Goal: Task Accomplishment & Management: Manage account settings

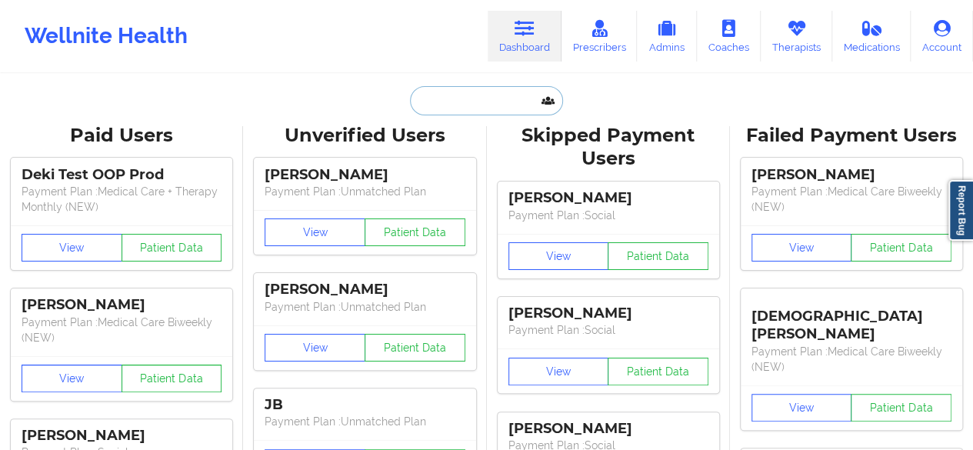
click at [484, 91] on input "text" at bounding box center [486, 100] width 152 height 29
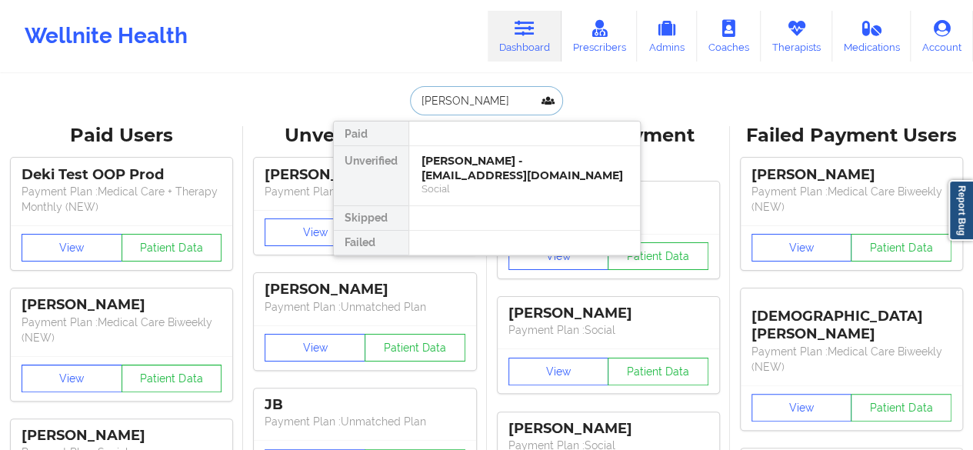
type input "[PERSON_NAME]"
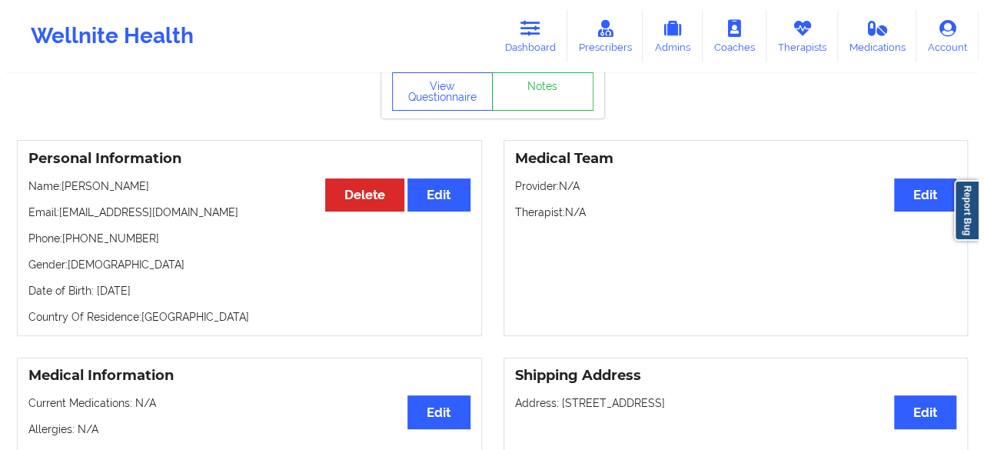
scroll to position [28, 0]
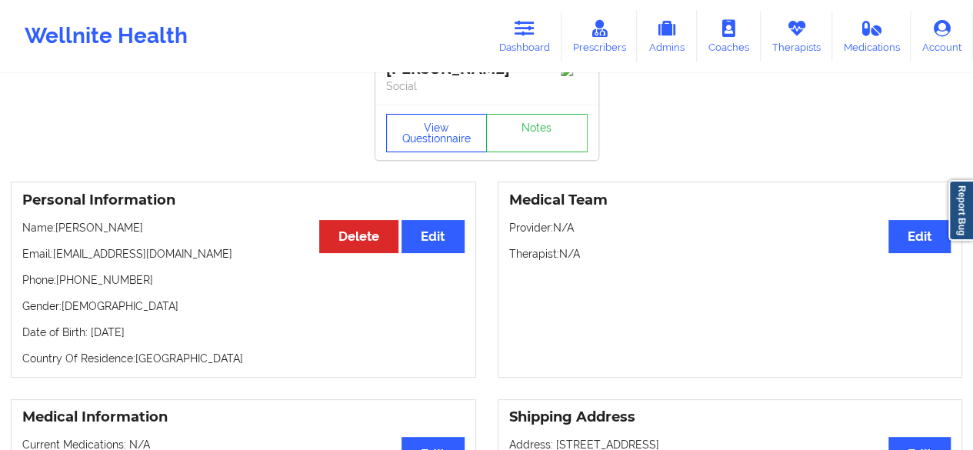
click at [414, 133] on button "View Questionnaire" at bounding box center [436, 133] width 101 height 38
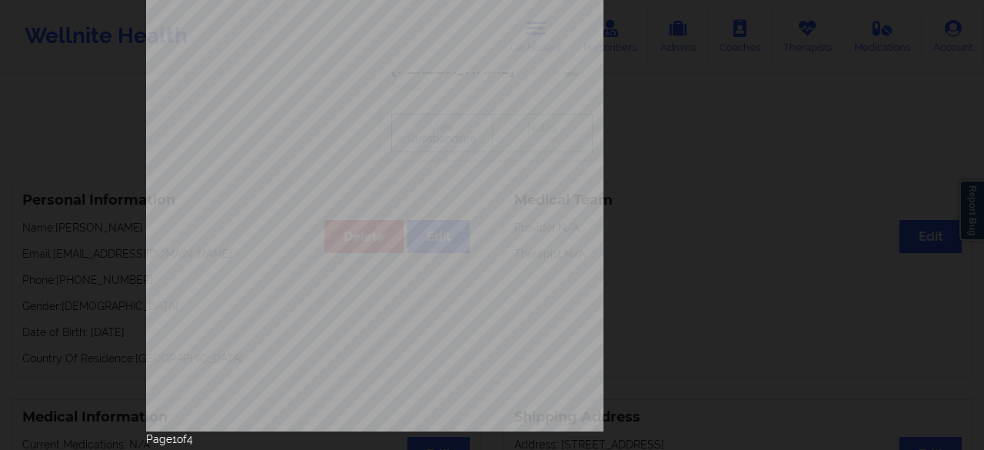
scroll to position [283, 0]
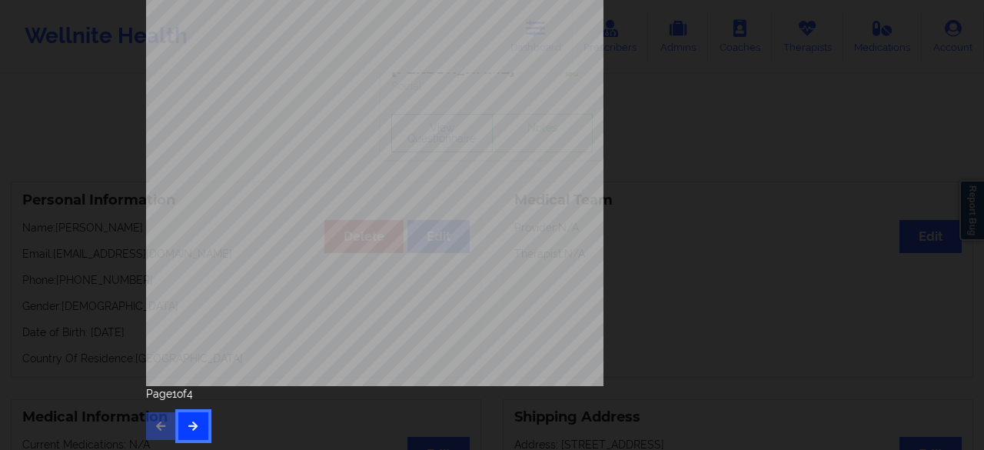
click at [194, 424] on icon "button" at bounding box center [193, 425] width 13 height 9
click at [187, 426] on icon "button" at bounding box center [193, 425] width 13 height 9
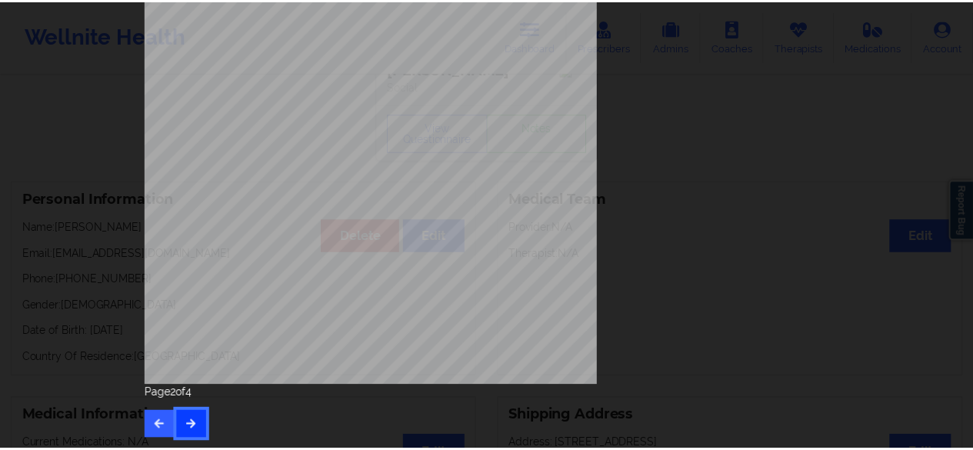
scroll to position [0, 0]
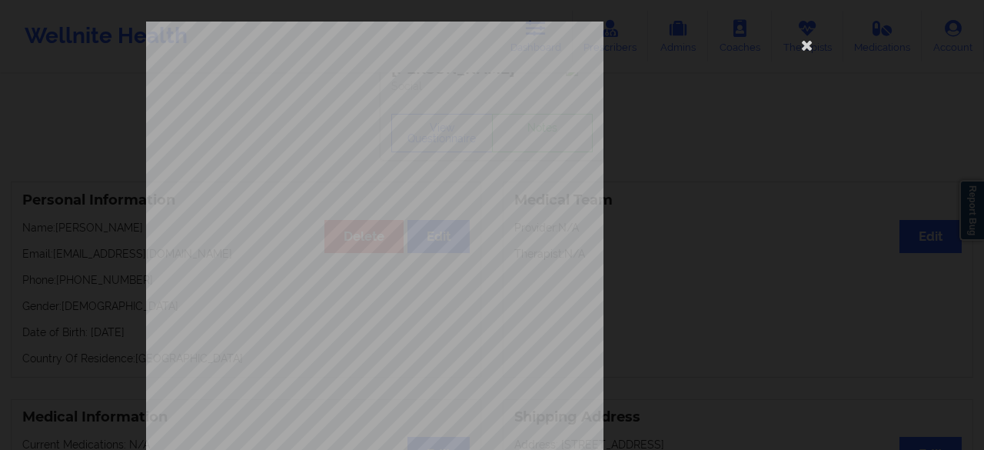
click at [383, 178] on span "Insurance Company Identity number by patient" at bounding box center [388, 175] width 168 height 8
click at [805, 41] on icon at bounding box center [807, 44] width 25 height 25
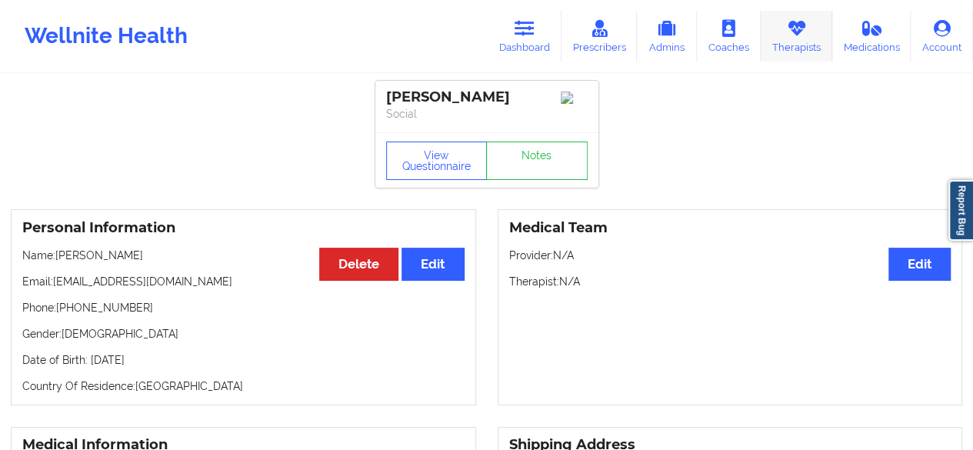
click at [801, 44] on link "Therapists" at bounding box center [796, 36] width 72 height 51
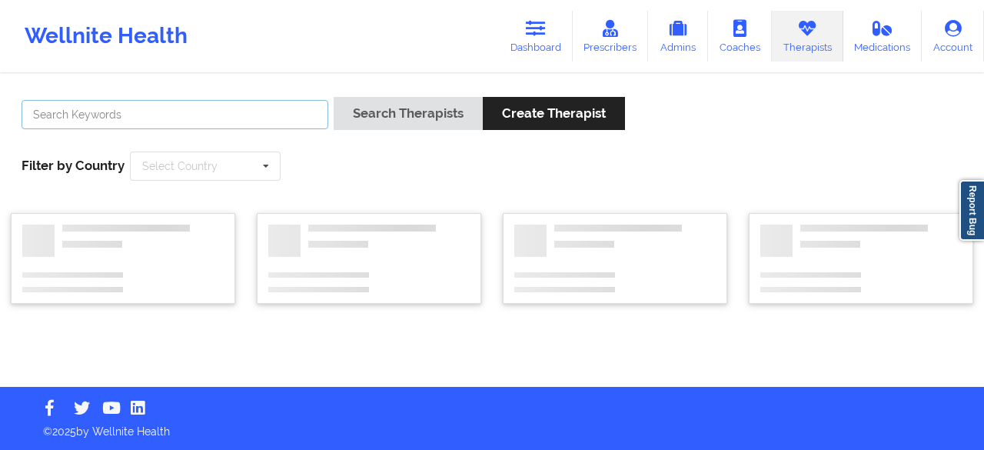
click at [204, 116] on input "text" at bounding box center [175, 114] width 307 height 29
paste input "[US_STATE][PERSON_NAME]:"
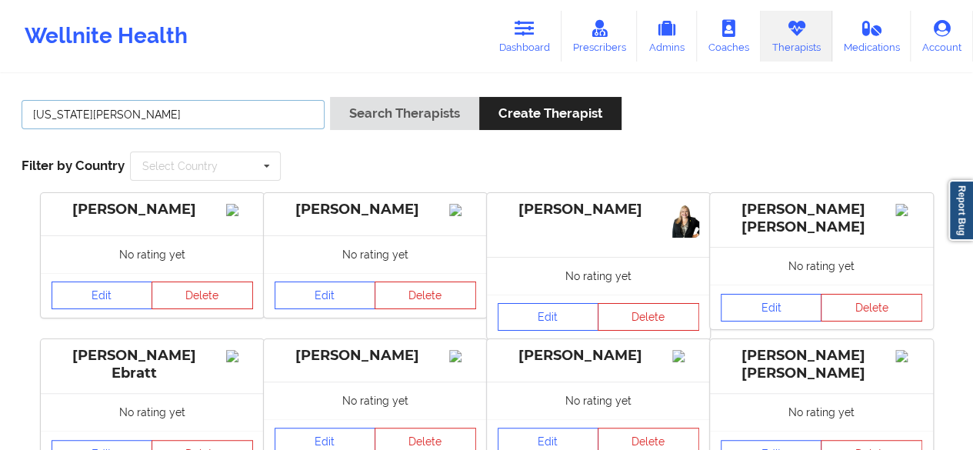
click at [330, 97] on button "Search Therapists" at bounding box center [404, 113] width 149 height 33
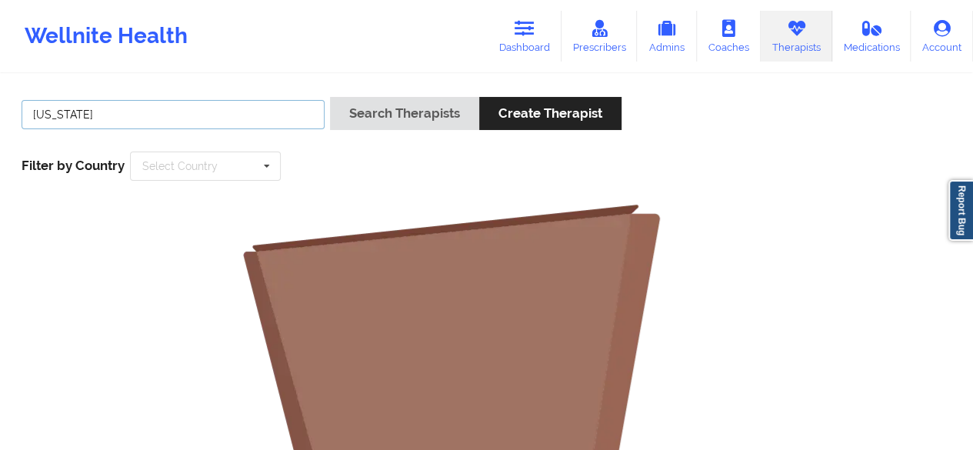
type input "[US_STATE]"
click at [330, 97] on button "Search Therapists" at bounding box center [404, 113] width 149 height 33
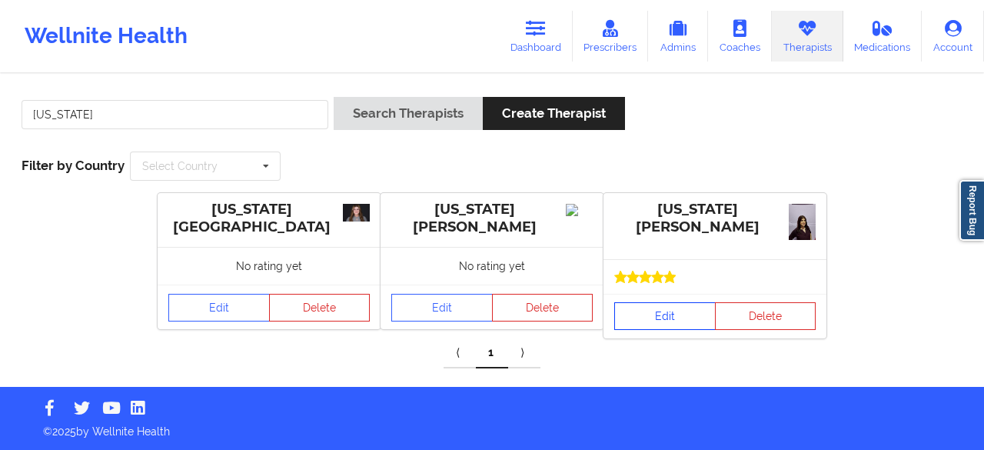
click at [677, 319] on link "Edit" at bounding box center [664, 316] width 101 height 28
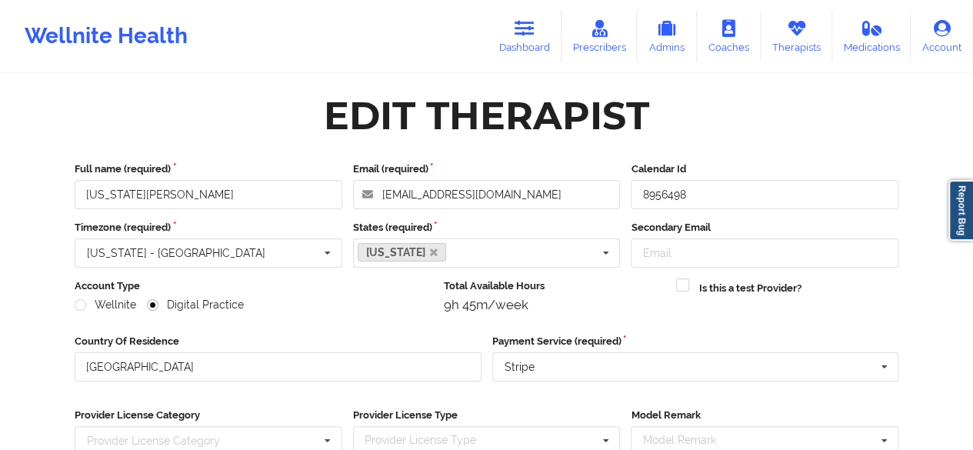
click at [971, 115] on div "Wellnite Health Dashboard Prescribers Admins Coaches Therapists Medications Acc…" at bounding box center [486, 313] width 973 height 627
click at [131, 192] on input "[US_STATE][PERSON_NAME]" at bounding box center [209, 194] width 268 height 29
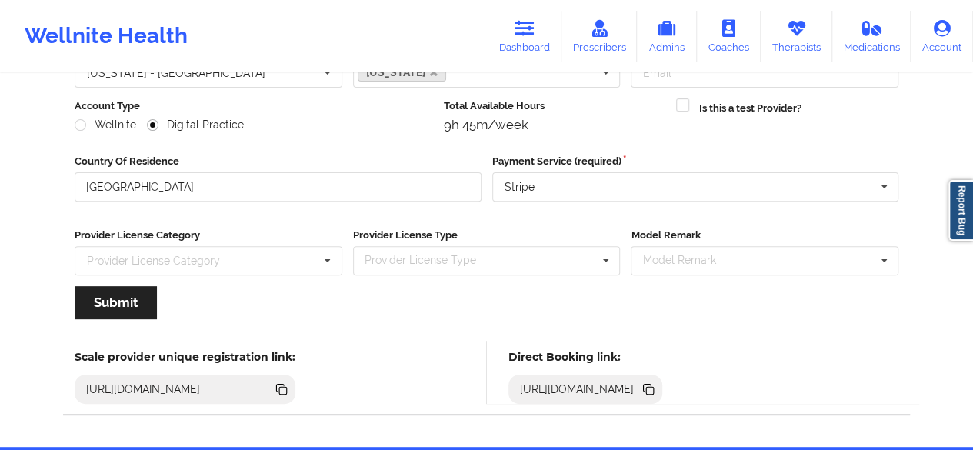
scroll to position [238, 0]
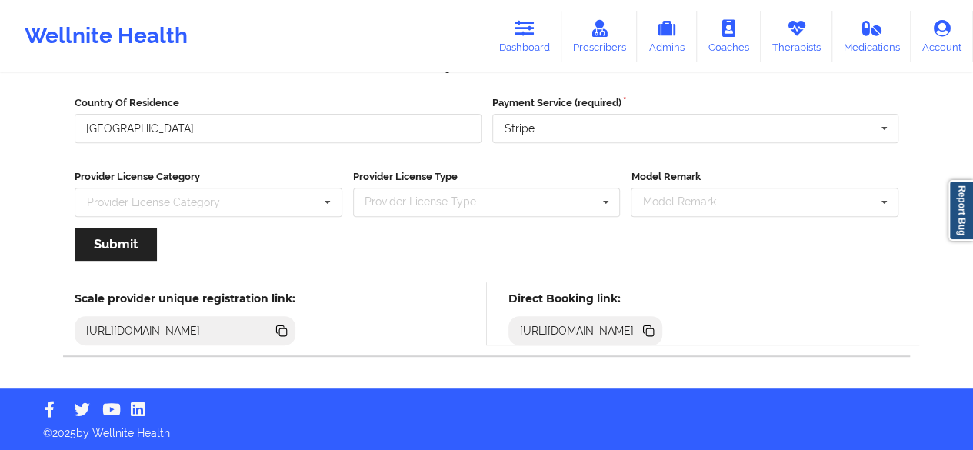
type input "[US_STATE][PERSON_NAME]"
click at [654, 329] on icon at bounding box center [650, 332] width 8 height 8
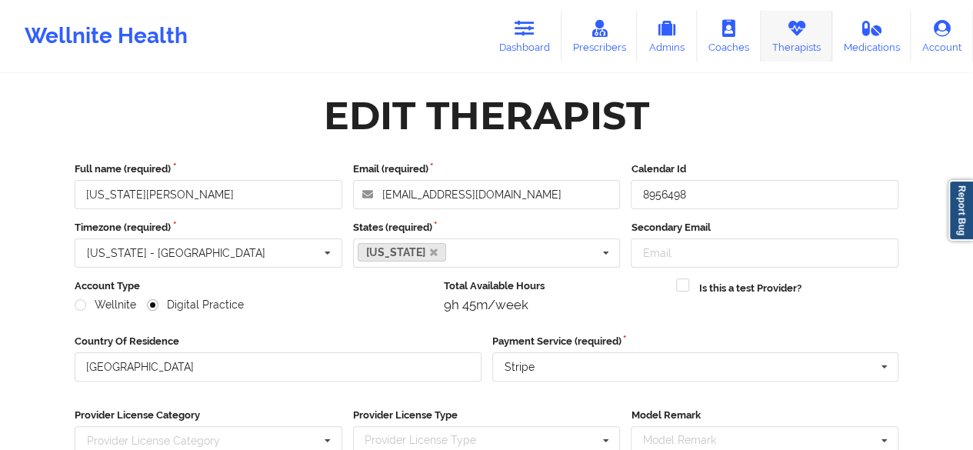
click at [792, 41] on link "Therapists" at bounding box center [796, 36] width 72 height 51
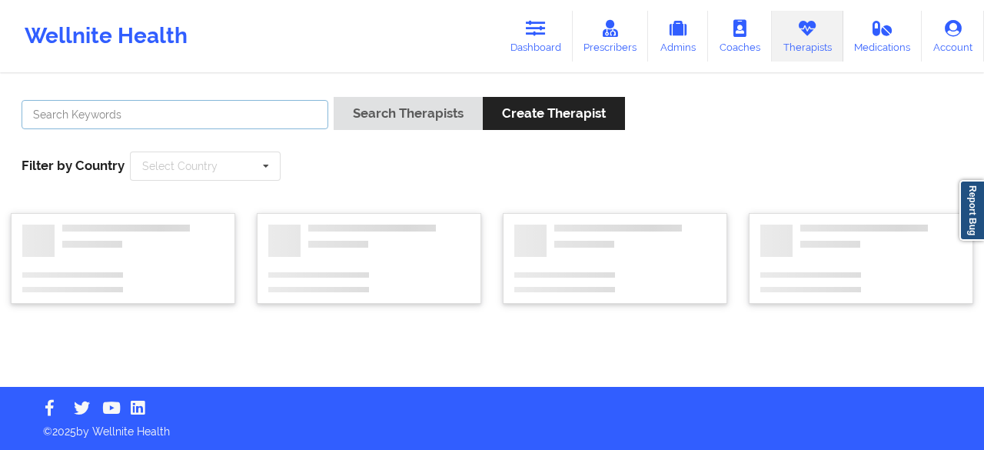
click at [258, 111] on input "text" at bounding box center [175, 114] width 307 height 29
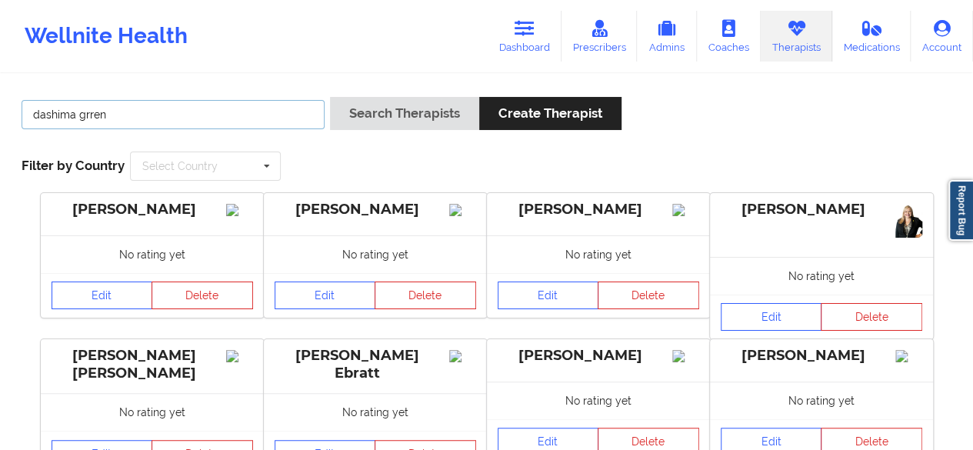
click at [330, 97] on button "Search Therapists" at bounding box center [404, 113] width 149 height 33
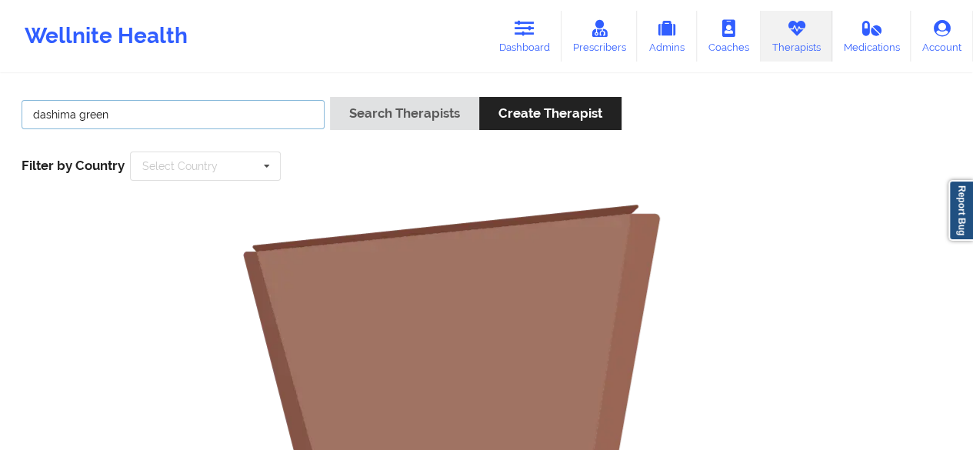
type input "dashima green"
click at [330, 97] on button "Search Therapists" at bounding box center [404, 113] width 149 height 33
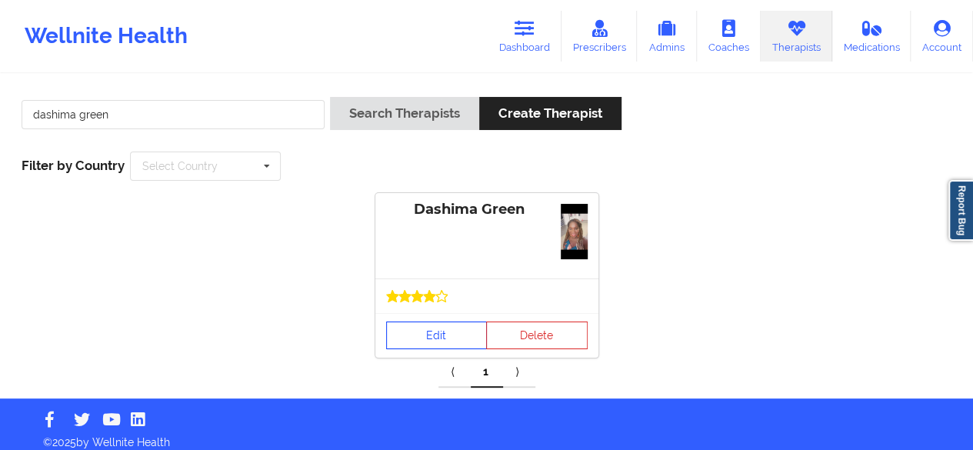
click at [435, 324] on link "Edit" at bounding box center [436, 335] width 101 height 28
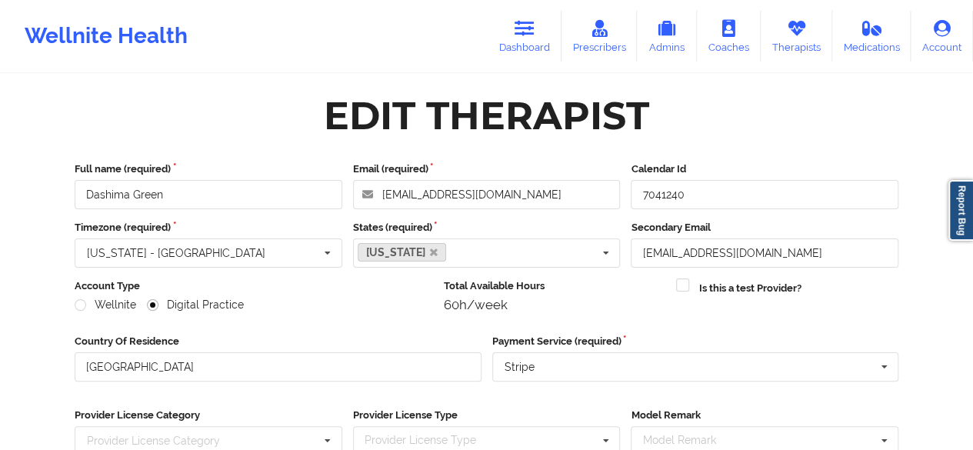
scroll to position [238, 0]
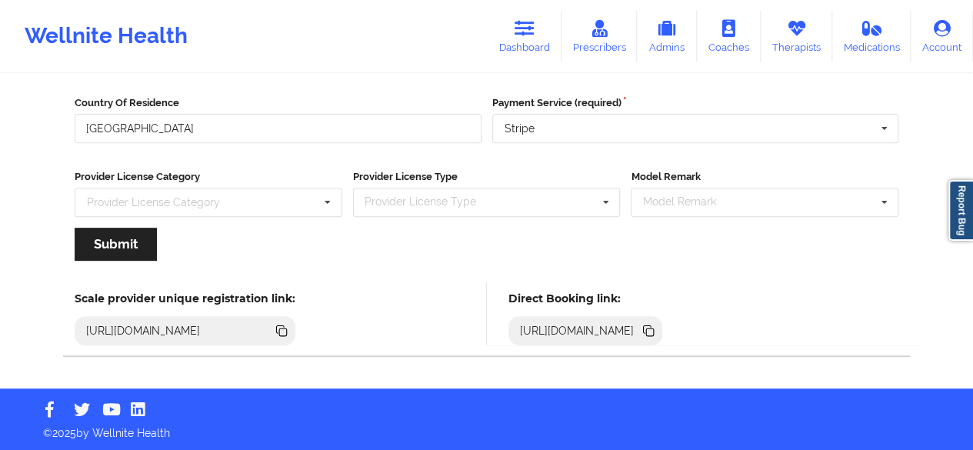
click at [654, 329] on icon at bounding box center [650, 332] width 8 height 8
click at [526, 41] on link "Dashboard" at bounding box center [524, 36] width 74 height 51
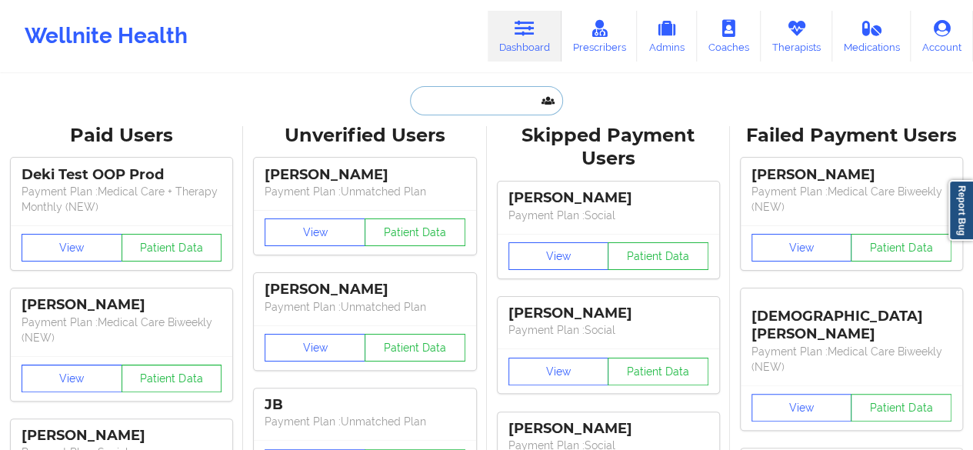
click at [465, 95] on input "text" at bounding box center [486, 100] width 152 height 29
paste input "[EMAIL_ADDRESS][DOMAIN_NAME]"
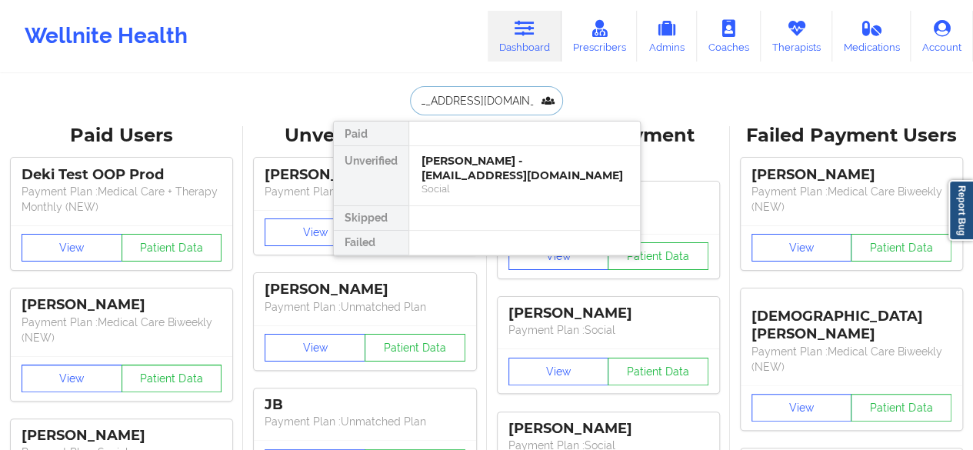
type input "[EMAIL_ADDRESS][DOMAIN_NAME]"
click at [471, 168] on div "[PERSON_NAME] - [EMAIL_ADDRESS][DOMAIN_NAME]" at bounding box center [524, 168] width 206 height 28
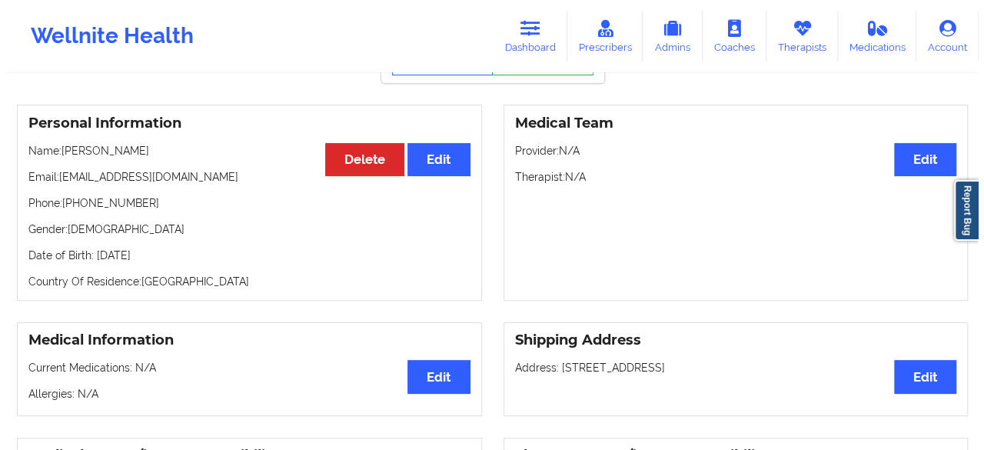
scroll to position [97, 0]
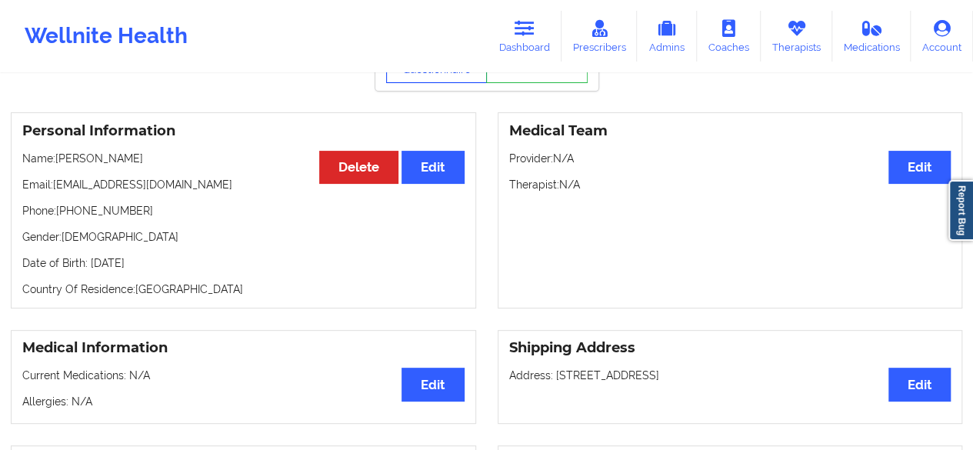
click at [414, 81] on button "View Questionnaire" at bounding box center [436, 64] width 101 height 38
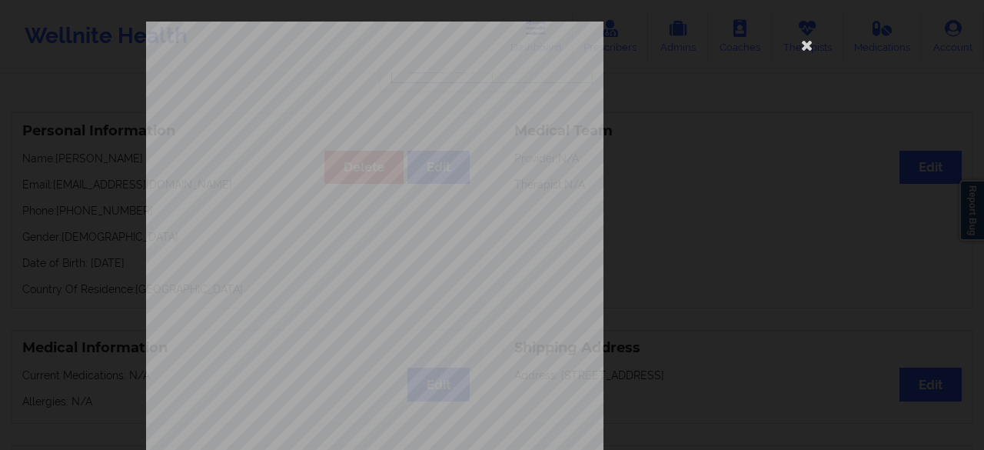
scroll to position [283, 0]
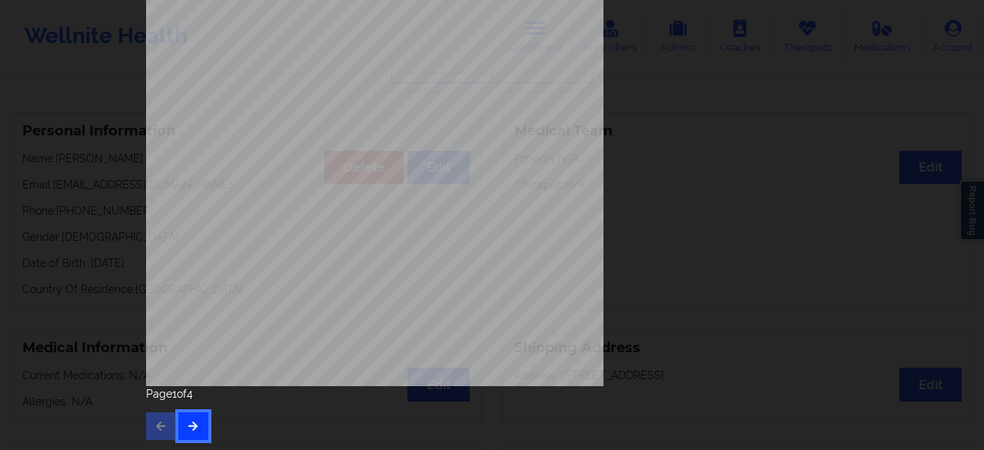
click at [191, 422] on icon "button" at bounding box center [193, 425] width 13 height 9
click at [197, 423] on button "button" at bounding box center [193, 426] width 30 height 28
click at [160, 434] on button "button" at bounding box center [161, 426] width 30 height 28
click at [187, 427] on icon "button" at bounding box center [193, 425] width 13 height 9
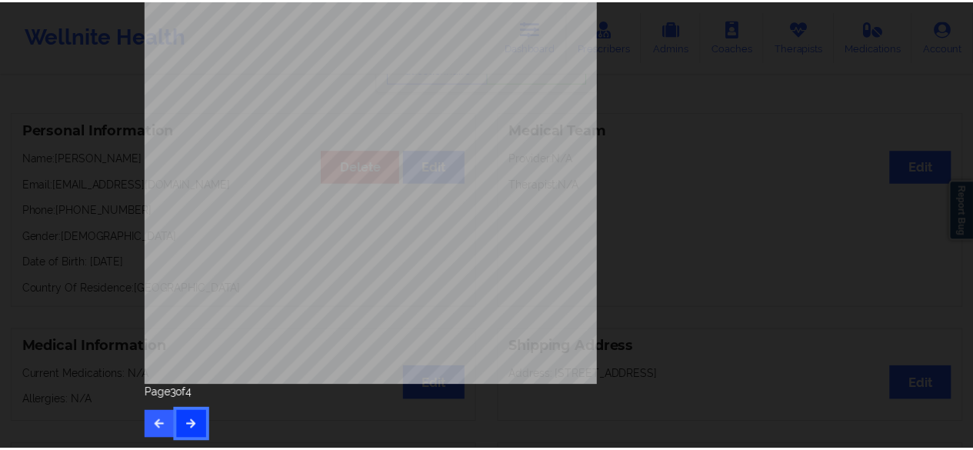
scroll to position [0, 0]
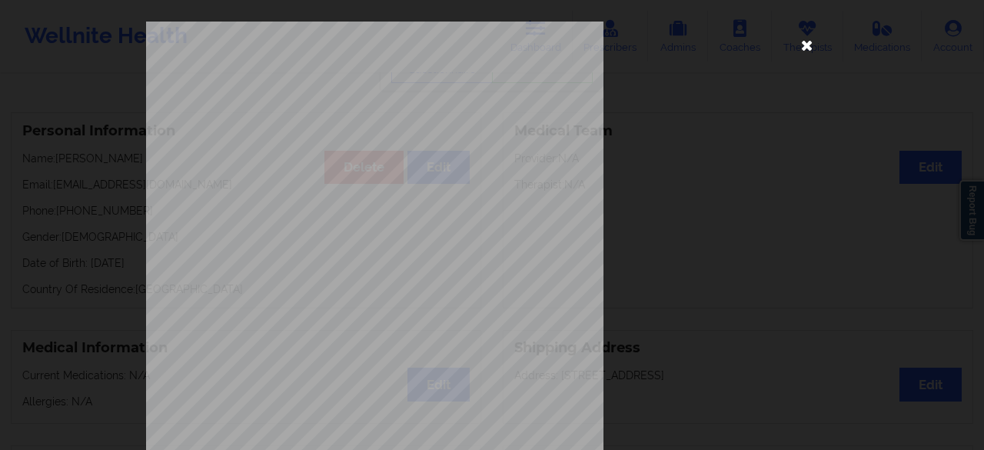
click at [798, 39] on icon at bounding box center [807, 44] width 25 height 25
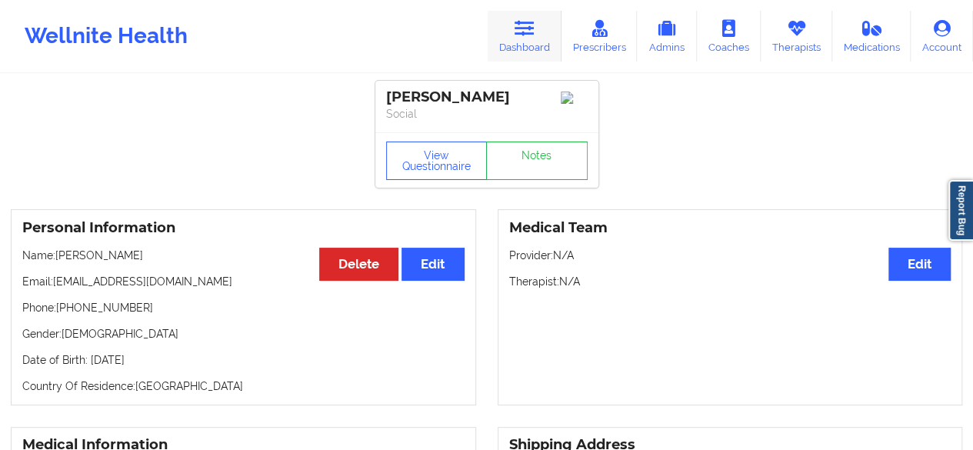
click at [520, 35] on icon at bounding box center [524, 28] width 20 height 17
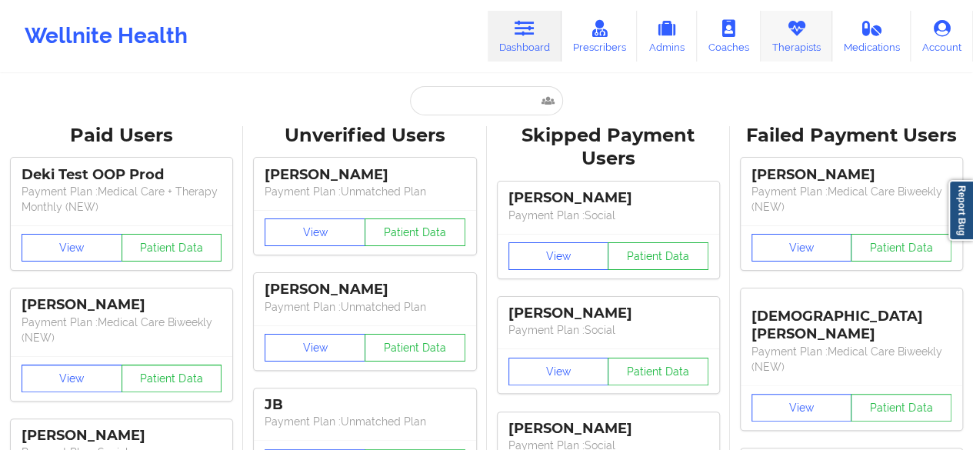
click at [818, 25] on link "Therapists" at bounding box center [796, 36] width 72 height 51
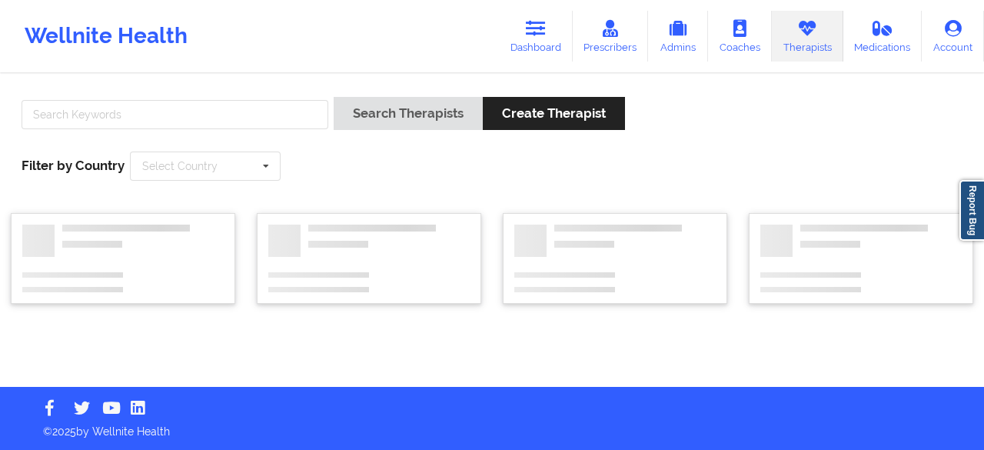
drag, startPoint x: 221, startPoint y: 128, endPoint x: 217, endPoint y: 118, distance: 10.7
click at [217, 118] on div at bounding box center [175, 119] width 318 height 44
click at [217, 118] on input "text" at bounding box center [175, 114] width 307 height 29
paste input "[PERSON_NAME]"
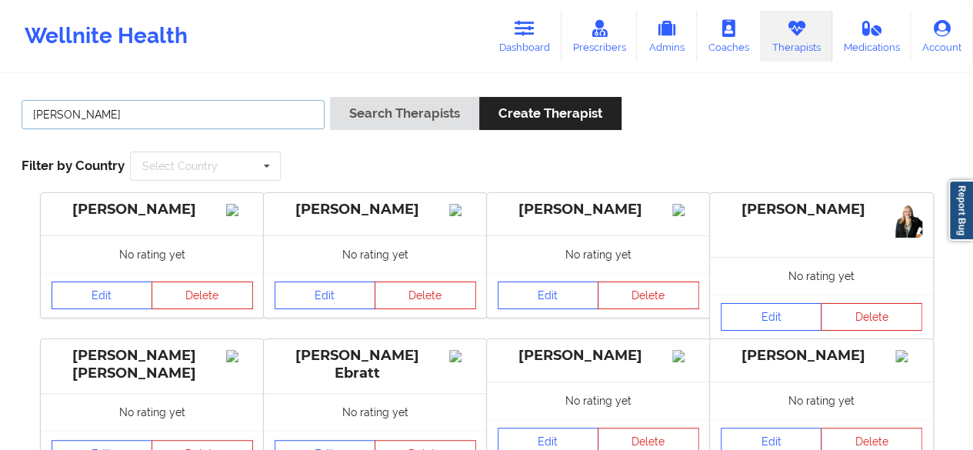
type input "[PERSON_NAME]"
click at [330, 97] on button "Search Therapists" at bounding box center [404, 113] width 149 height 33
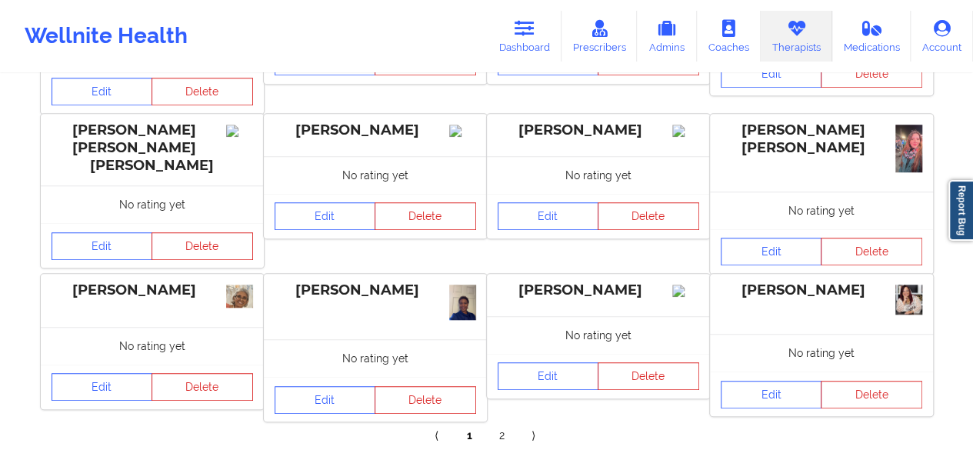
scroll to position [569, 0]
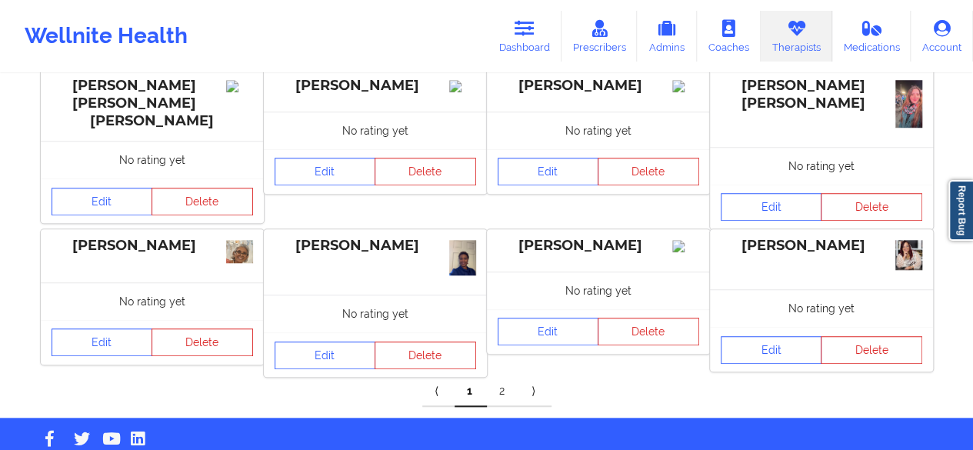
click at [497, 376] on link "2" at bounding box center [503, 391] width 32 height 31
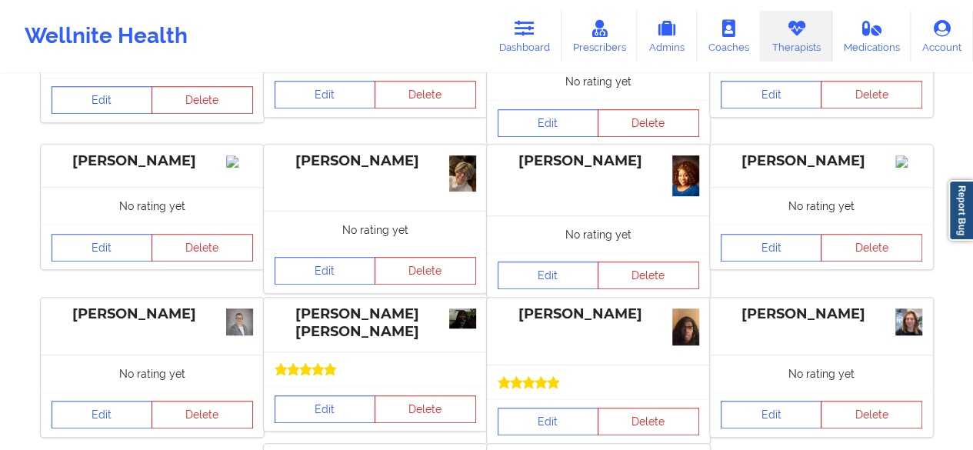
scroll to position [591, 0]
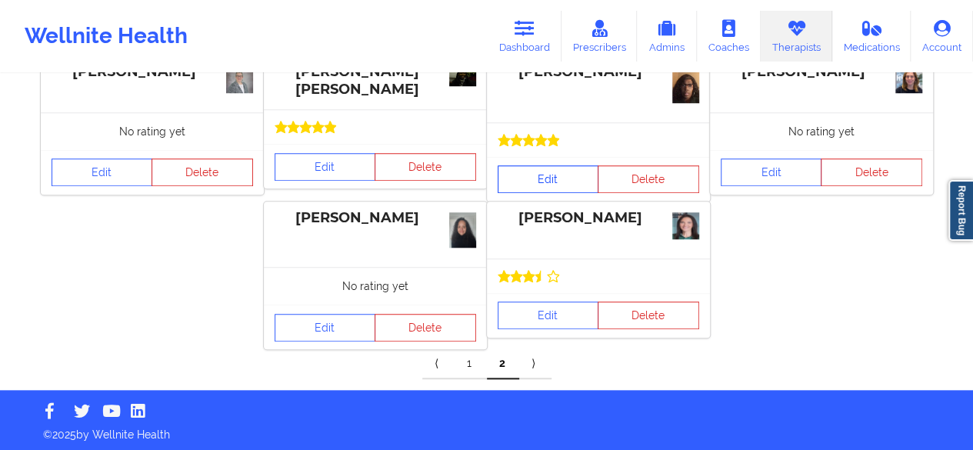
click at [535, 178] on link "Edit" at bounding box center [547, 179] width 101 height 28
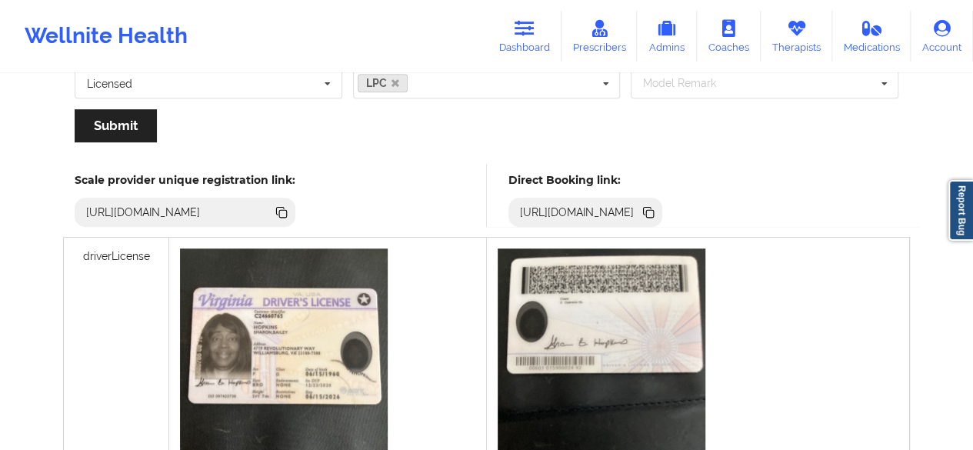
scroll to position [354, 0]
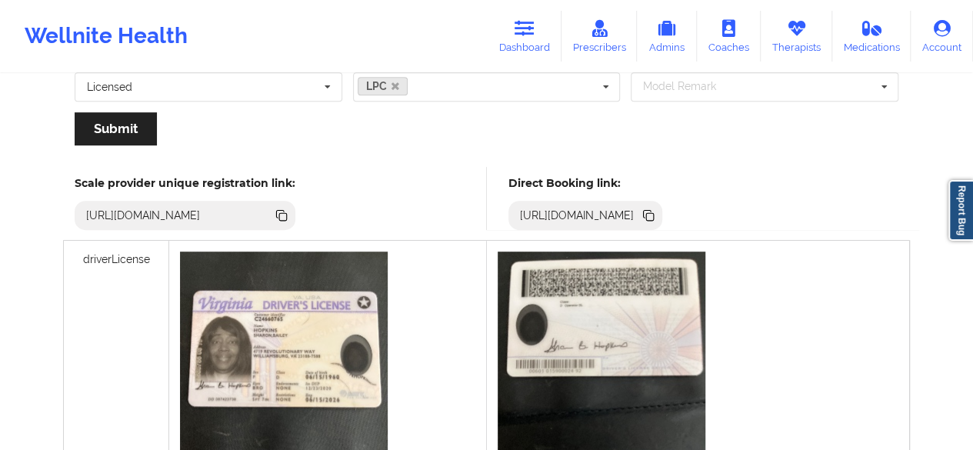
click at [657, 208] on icon at bounding box center [648, 215] width 17 height 17
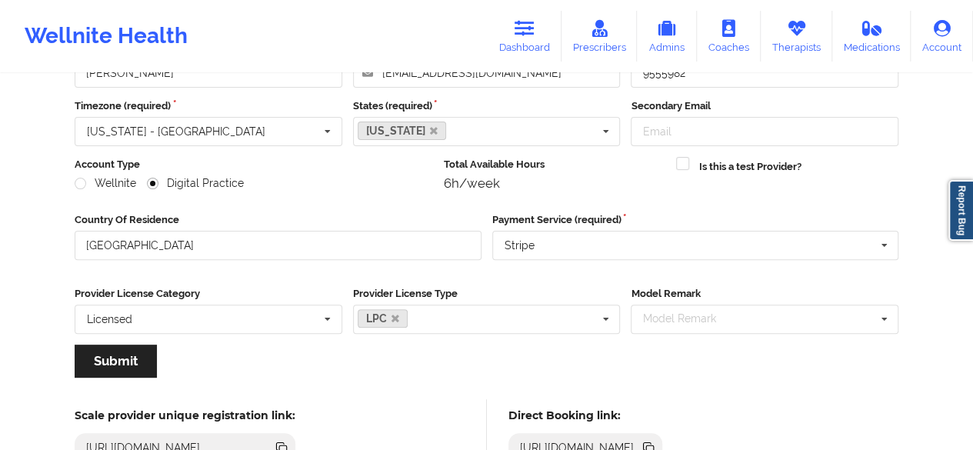
scroll to position [0, 0]
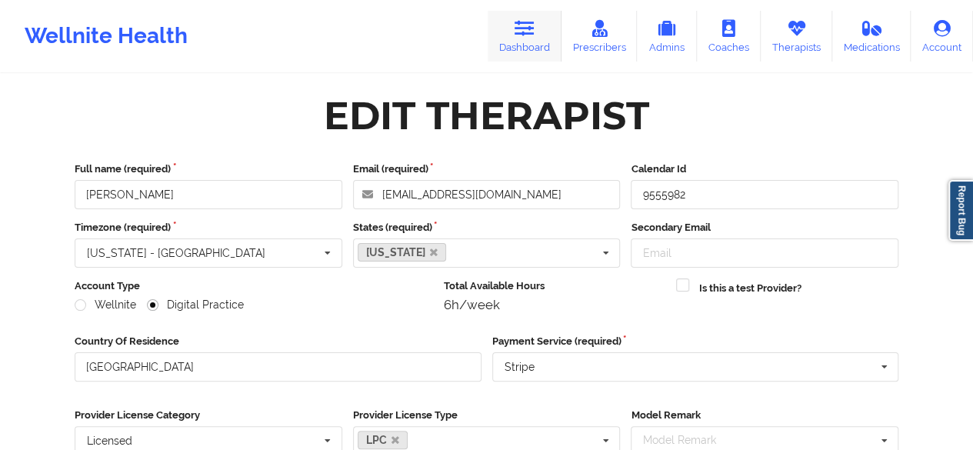
click at [545, 41] on link "Dashboard" at bounding box center [524, 36] width 74 height 51
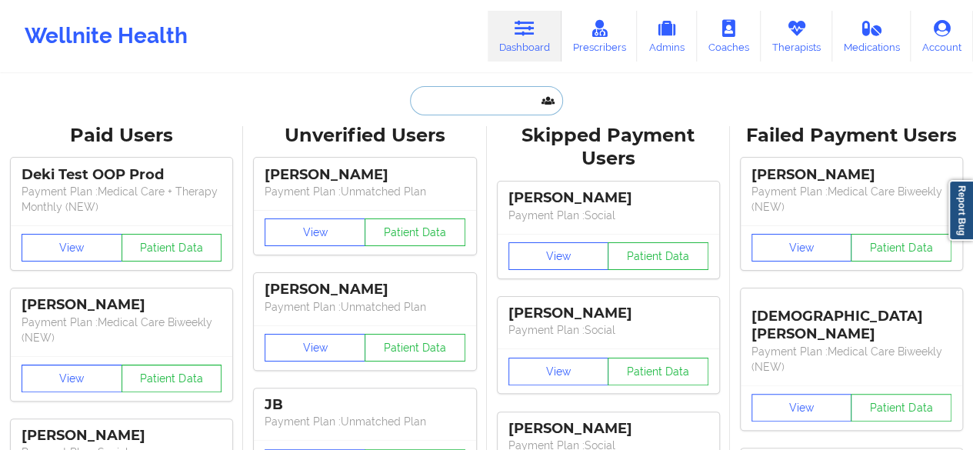
click at [487, 95] on input "text" at bounding box center [486, 100] width 152 height 29
click at [790, 53] on link "Therapists" at bounding box center [796, 36] width 72 height 51
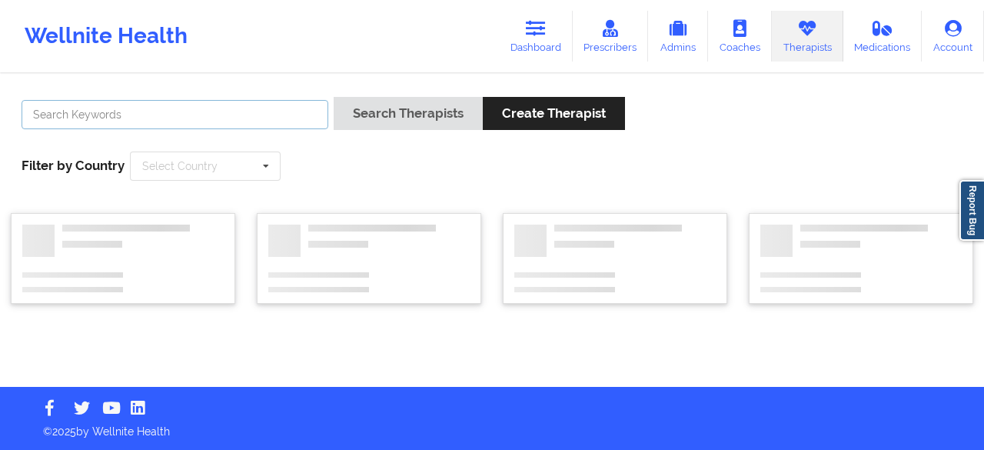
click at [273, 125] on input "text" at bounding box center [175, 114] width 307 height 29
paste input "[PERSON_NAME] -"
type input "[PERSON_NAME]"
click at [334, 97] on button "Search Therapists" at bounding box center [408, 113] width 149 height 33
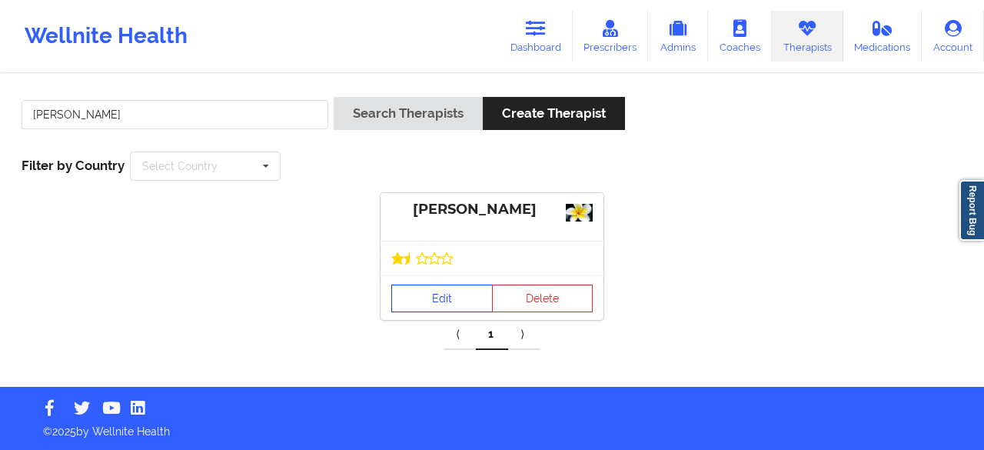
click at [439, 301] on link "Edit" at bounding box center [441, 298] width 101 height 28
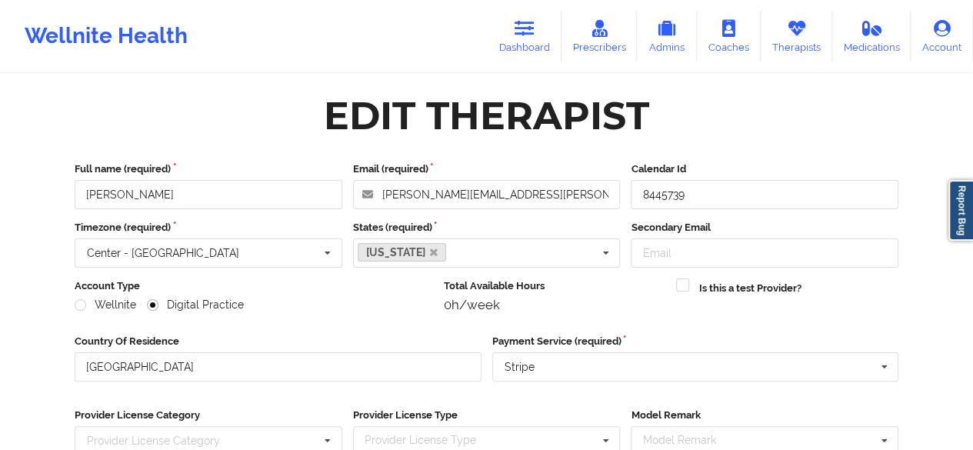
scroll to position [238, 0]
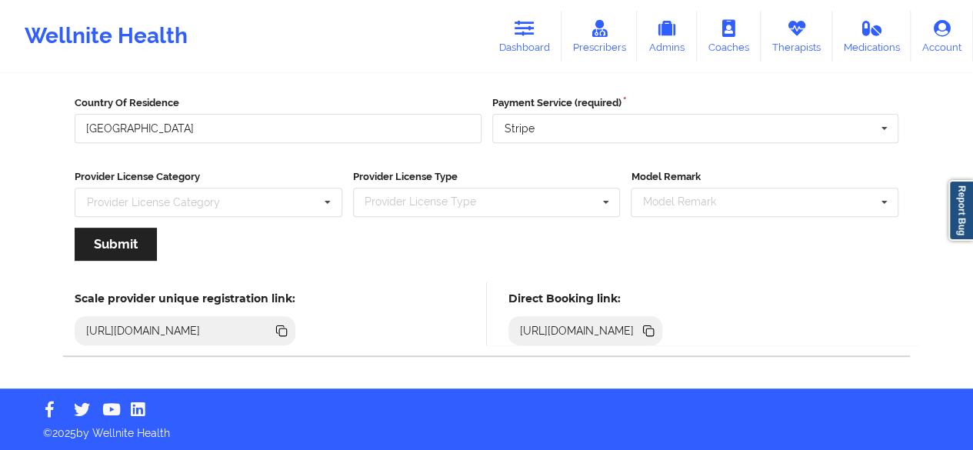
click at [657, 336] on icon at bounding box center [648, 330] width 17 height 17
click at [539, 22] on link "Dashboard" at bounding box center [524, 36] width 74 height 51
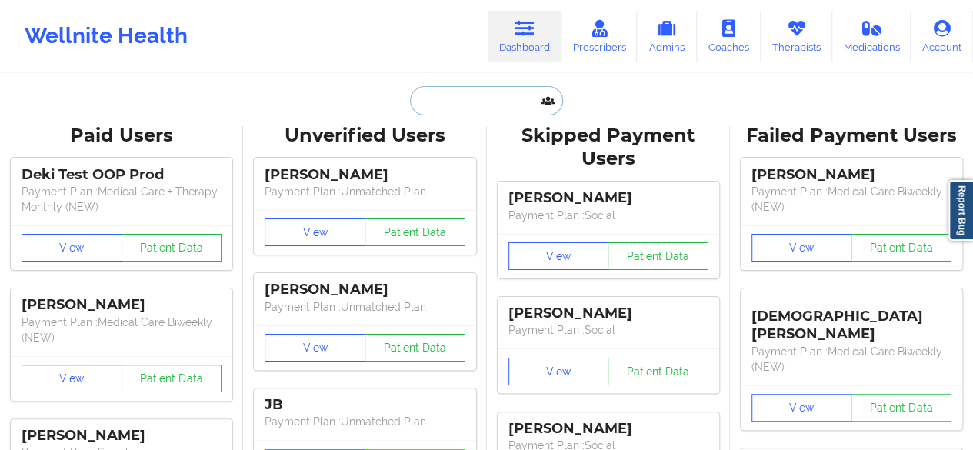
click at [450, 96] on input "text" at bounding box center [486, 100] width 152 height 29
paste input "[EMAIL_ADDRESS][DOMAIN_NAME]"
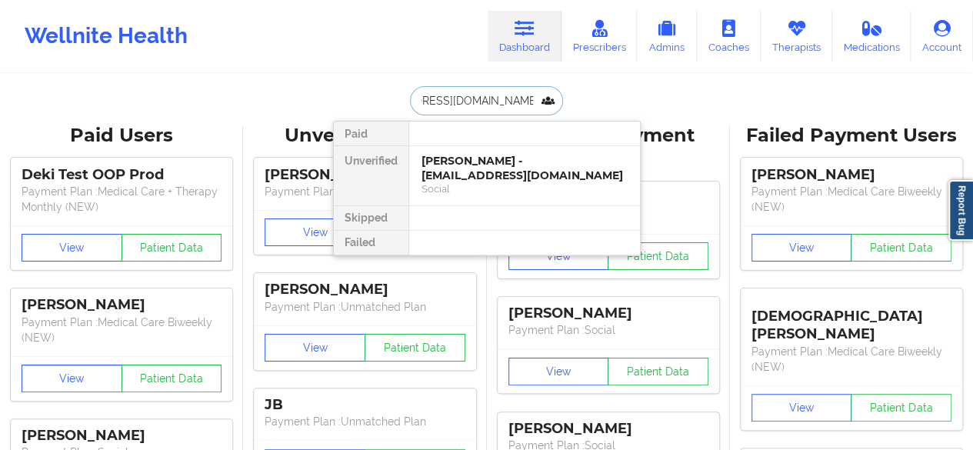
type input "[EMAIL_ADDRESS][DOMAIN_NAME]"
